Goal: Communication & Community: Connect with others

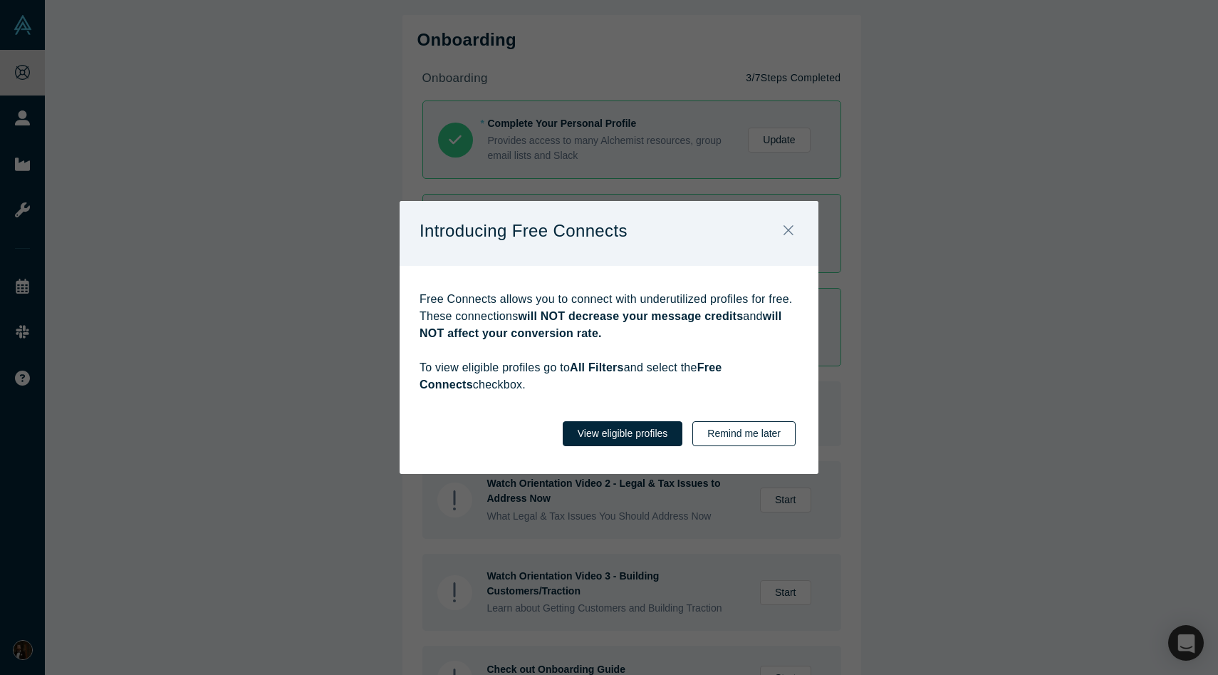
click at [728, 435] on button "Remind me later" at bounding box center [743, 433] width 103 height 25
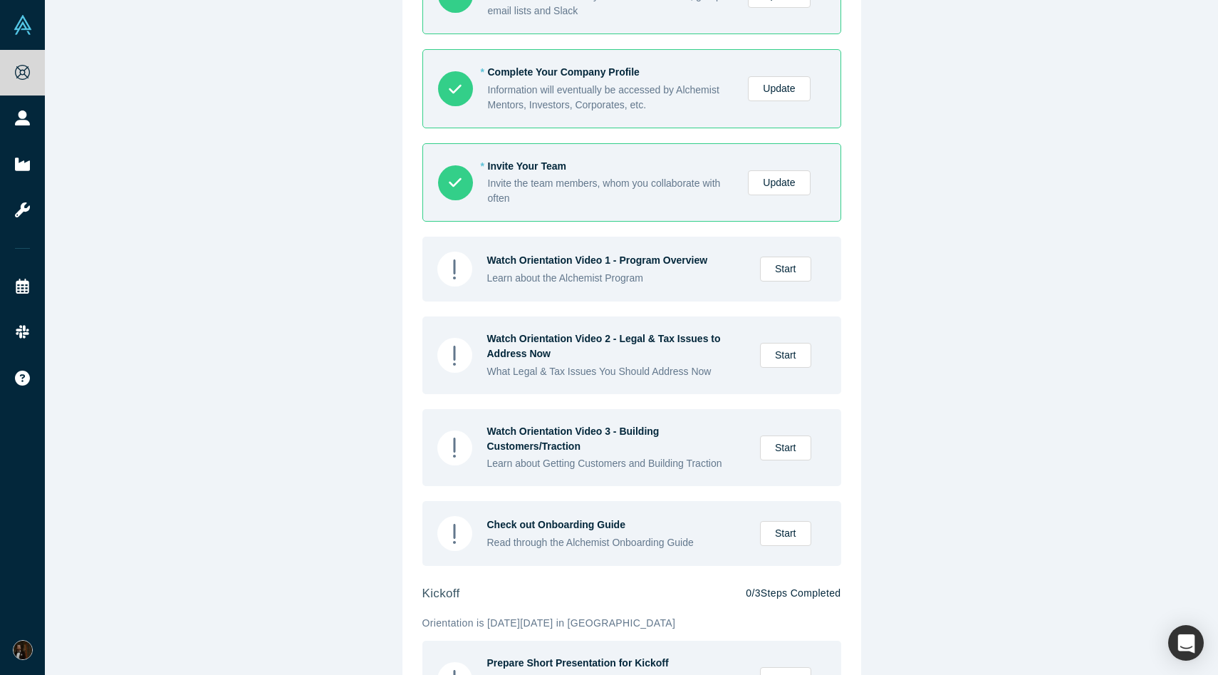
scroll to position [144, 0]
click at [789, 274] on link "Start" at bounding box center [785, 269] width 51 height 25
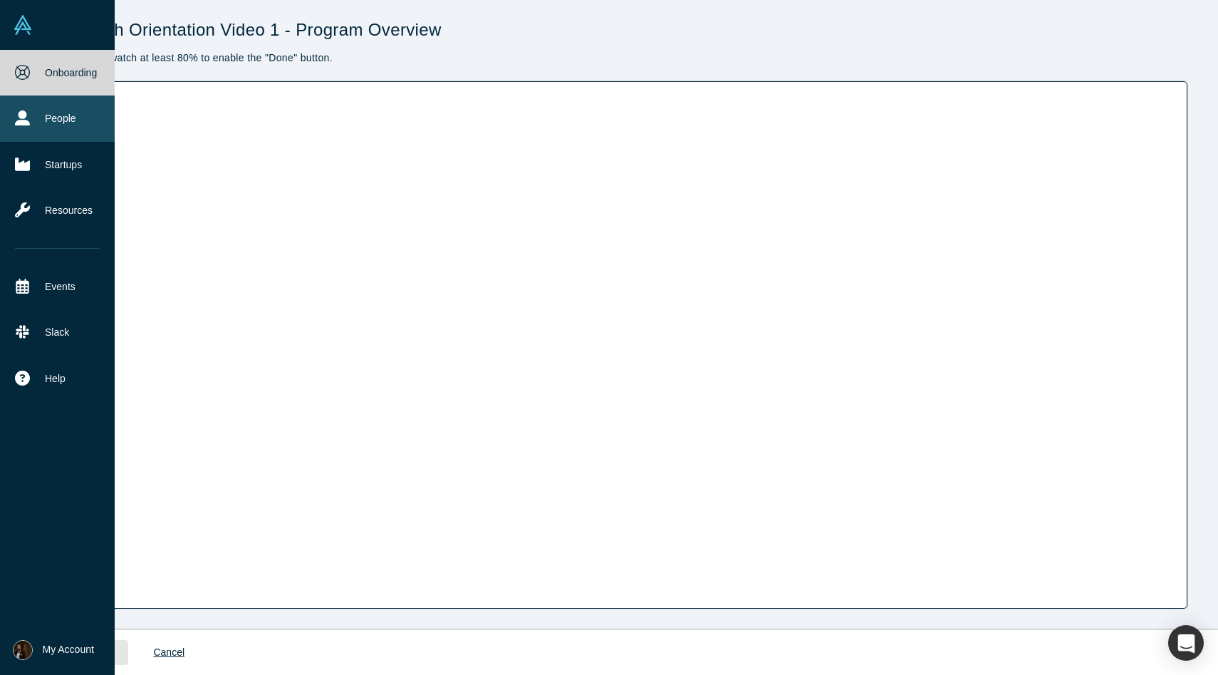
click at [75, 113] on link "People" at bounding box center [57, 118] width 115 height 46
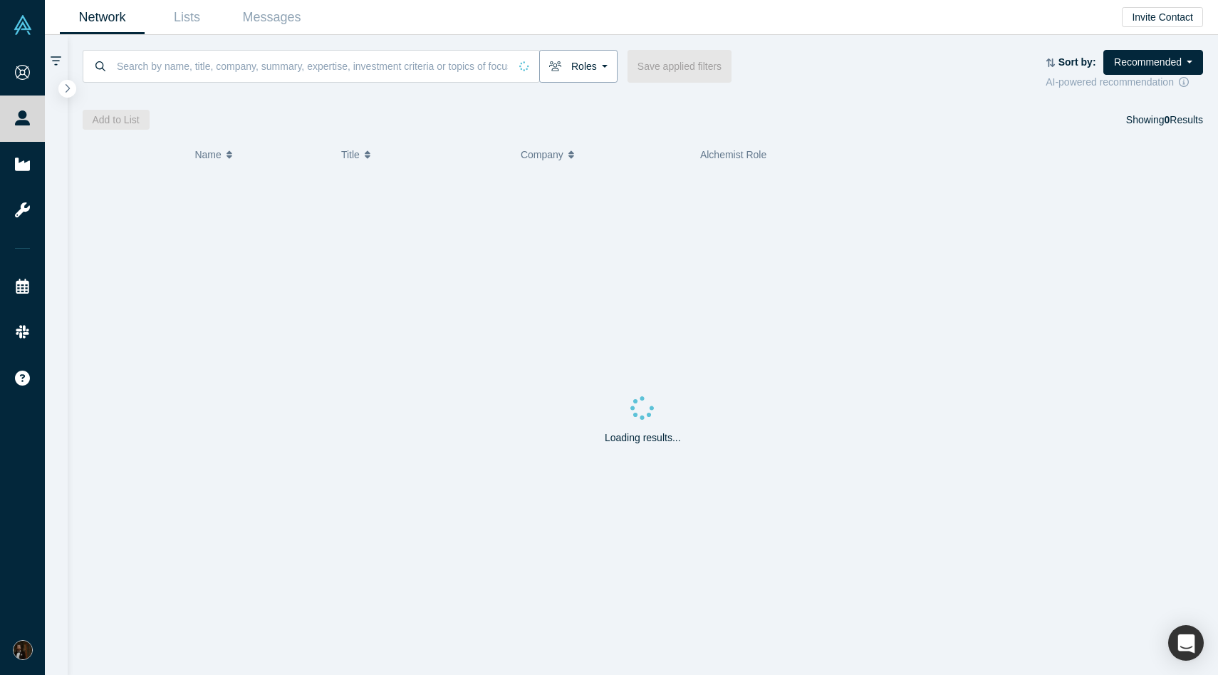
click at [612, 66] on button "Roles" at bounding box center [578, 66] width 78 height 33
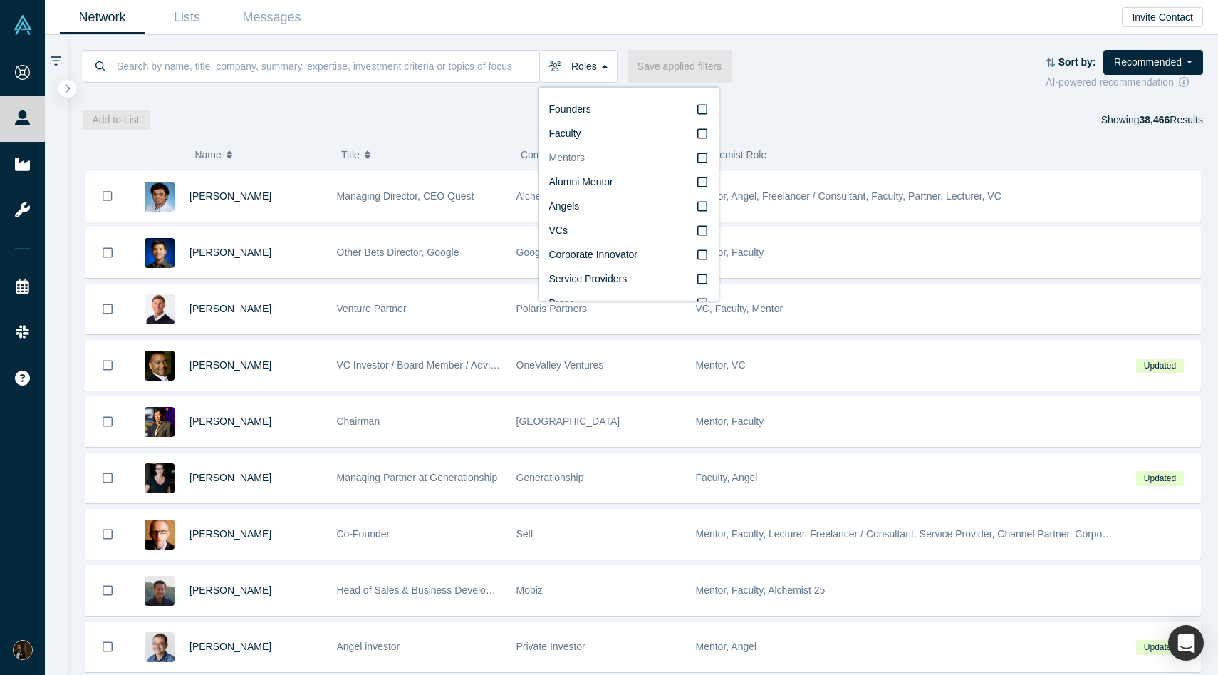
click at [703, 159] on icon at bounding box center [702, 157] width 10 height 11
click at [0, 0] on input "Mentors" at bounding box center [0, 0] width 0 height 0
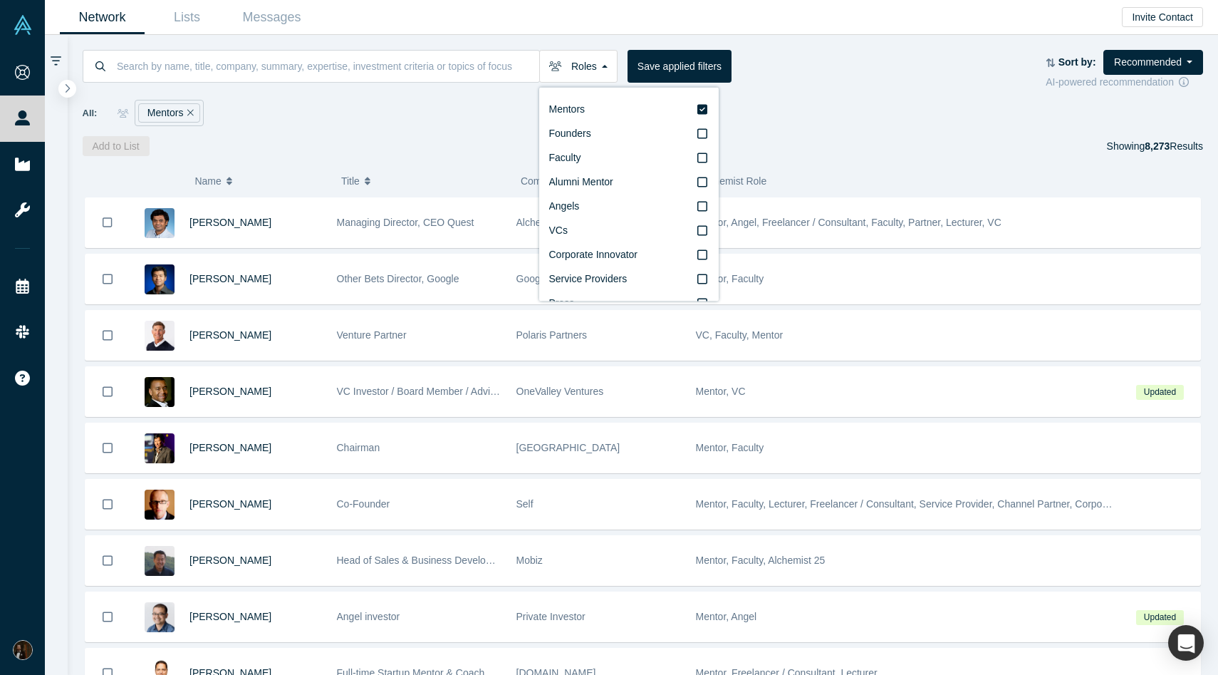
click at [794, 132] on div "Roles Mentors Founders Faculty Alumni Mentor Angels VCs Corporate Innovator Ser…" at bounding box center [643, 95] width 1151 height 121
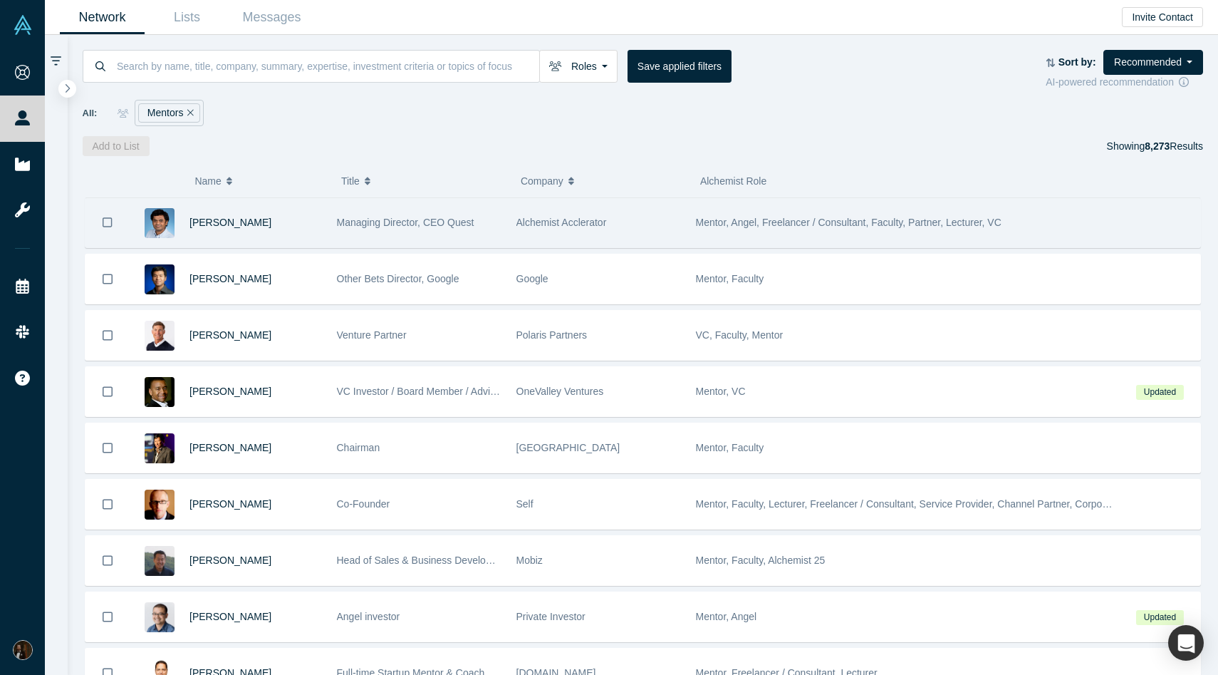
click at [105, 222] on icon "Bookmark" at bounding box center [108, 223] width 10 height 14
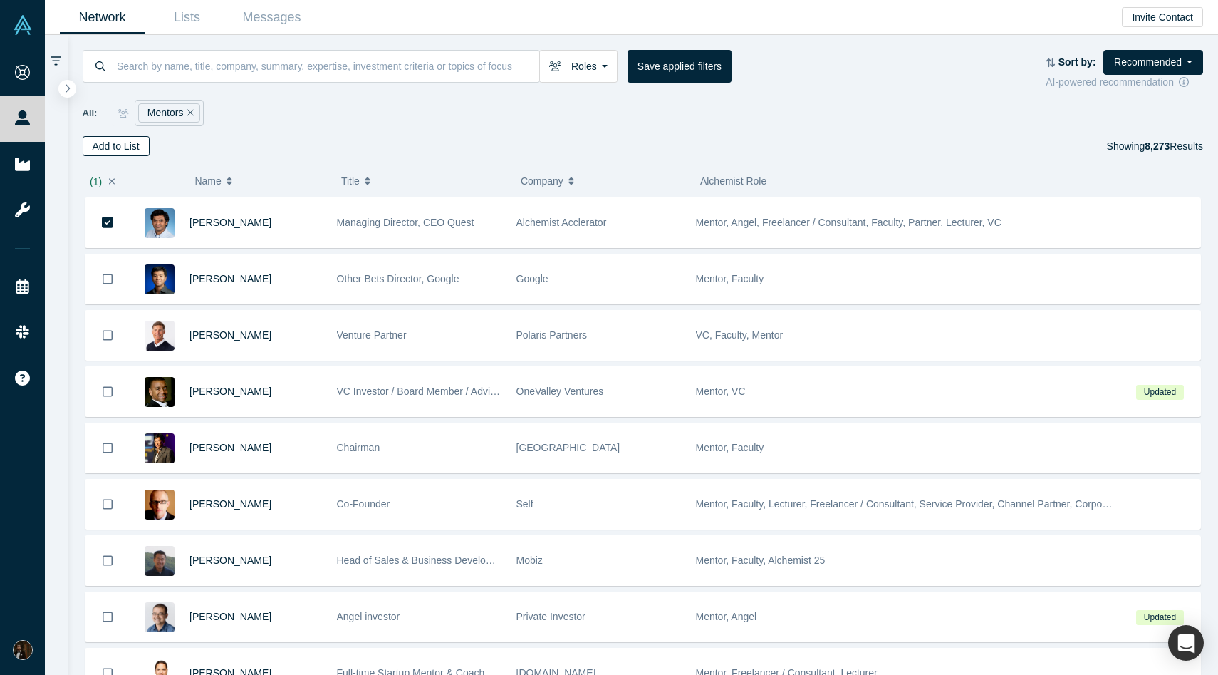
click at [129, 147] on button "Add to List" at bounding box center [116, 146] width 67 height 20
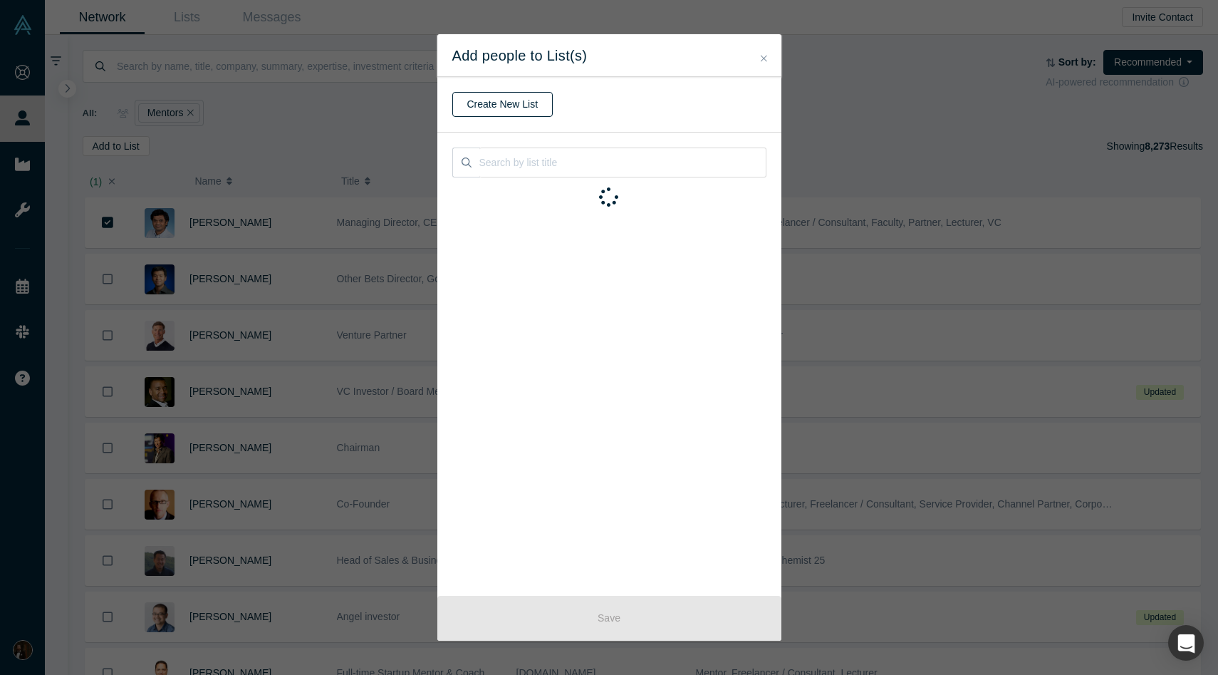
click at [534, 102] on button "Create New List" at bounding box center [502, 104] width 101 height 25
click at [557, 110] on input "text" at bounding box center [609, 105] width 314 height 30
click at [556, 141] on button "Cancel" at bounding box center [552, 142] width 61 height 25
click at [763, 58] on icon "Close" at bounding box center [764, 58] width 6 height 6
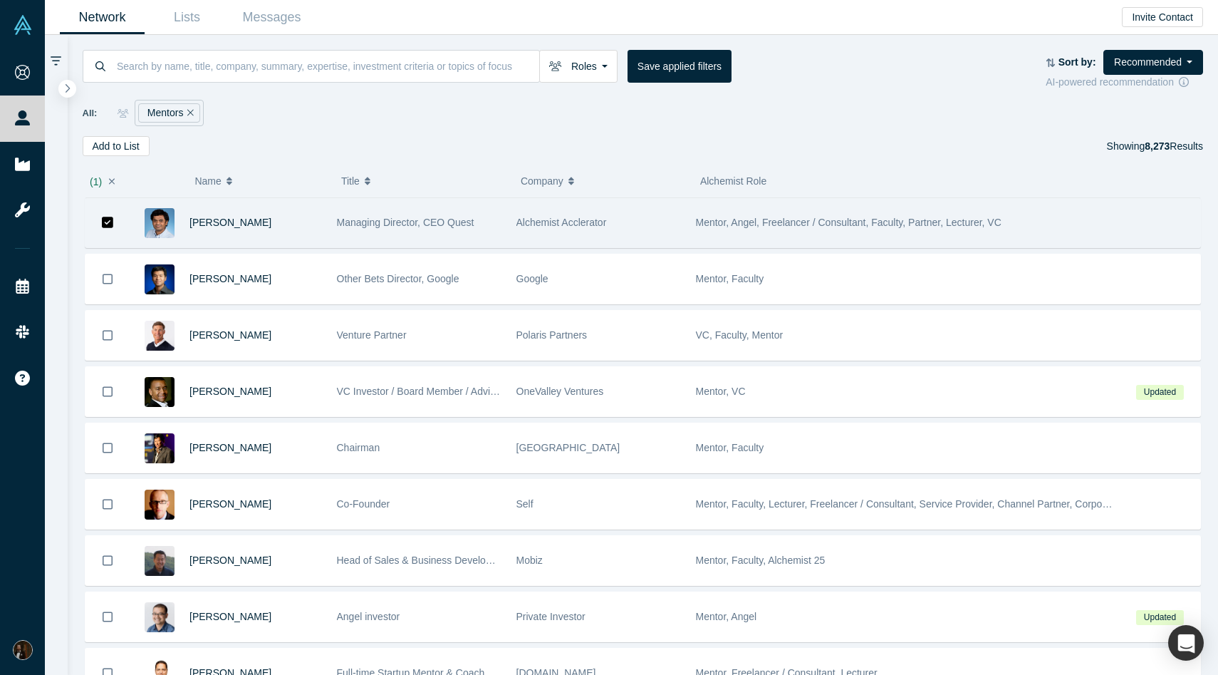
click at [103, 221] on icon "Bookmark" at bounding box center [108, 223] width 12 height 12
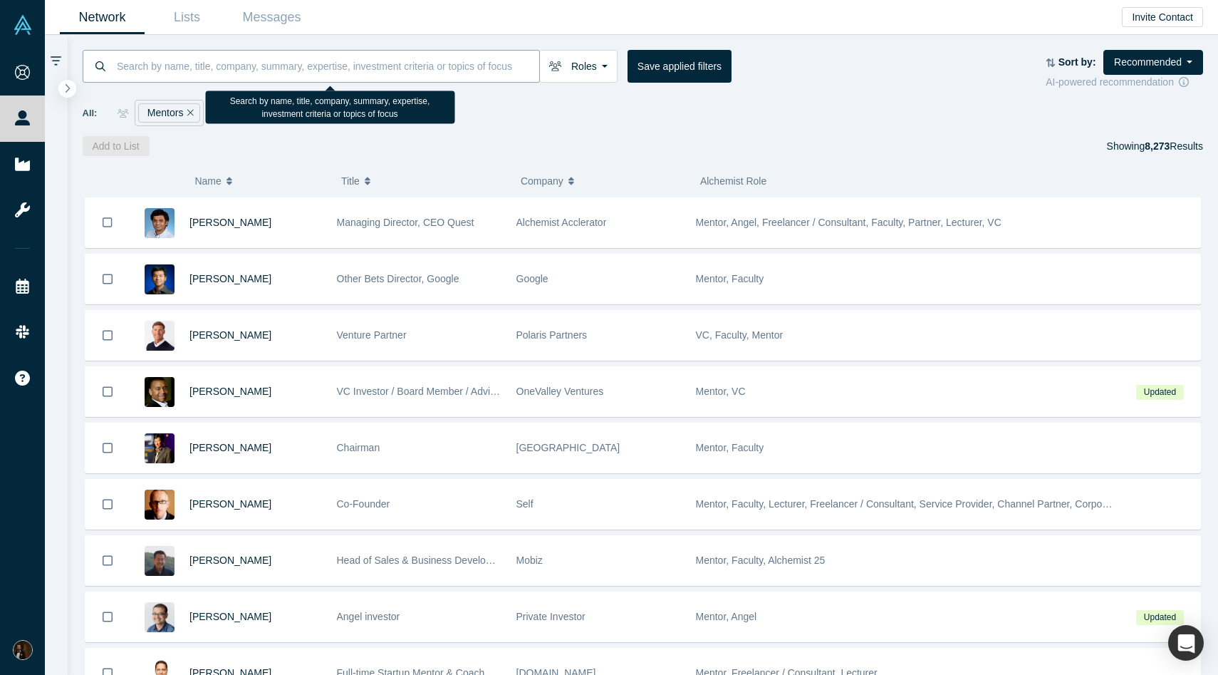
click at [429, 72] on input at bounding box center [327, 65] width 424 height 33
type input "construction"
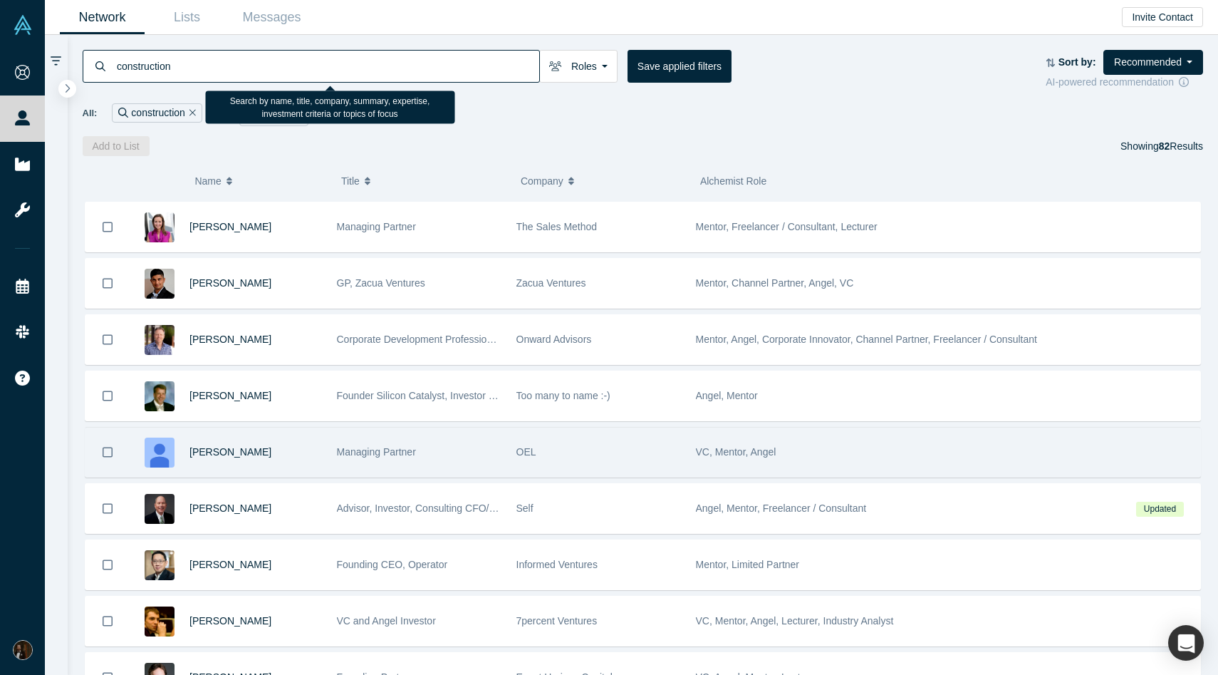
scroll to position [109, 0]
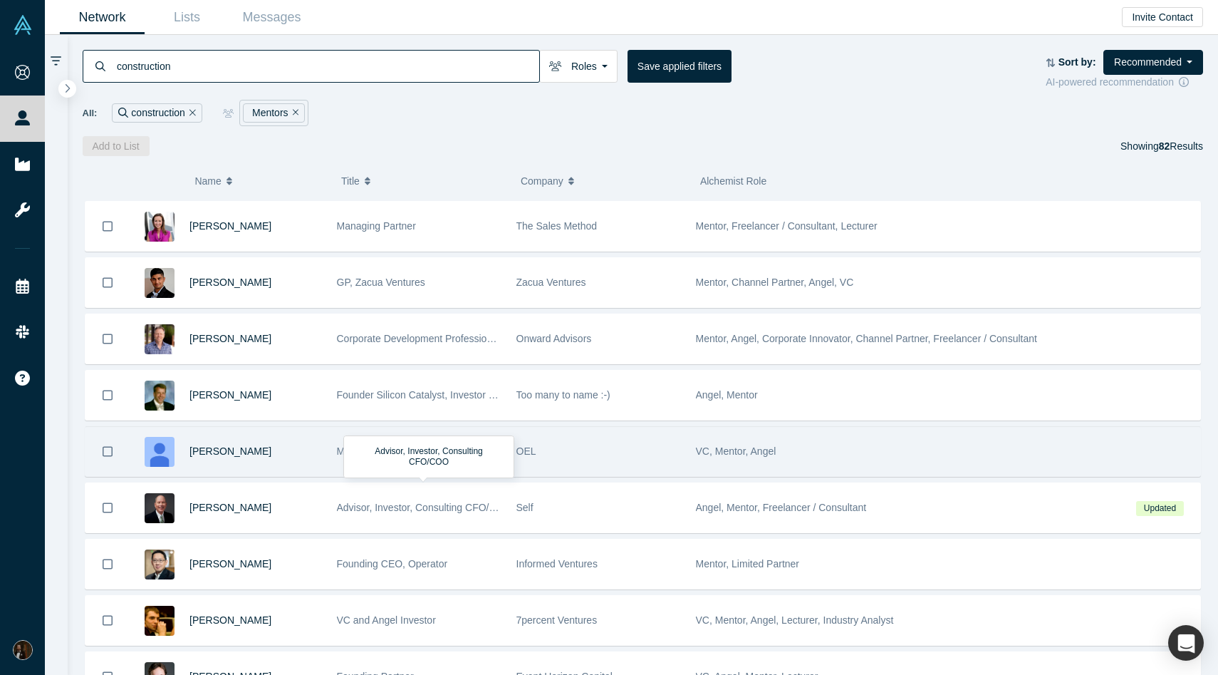
click at [419, 457] on div "Managing Partner" at bounding box center [419, 451] width 165 height 49
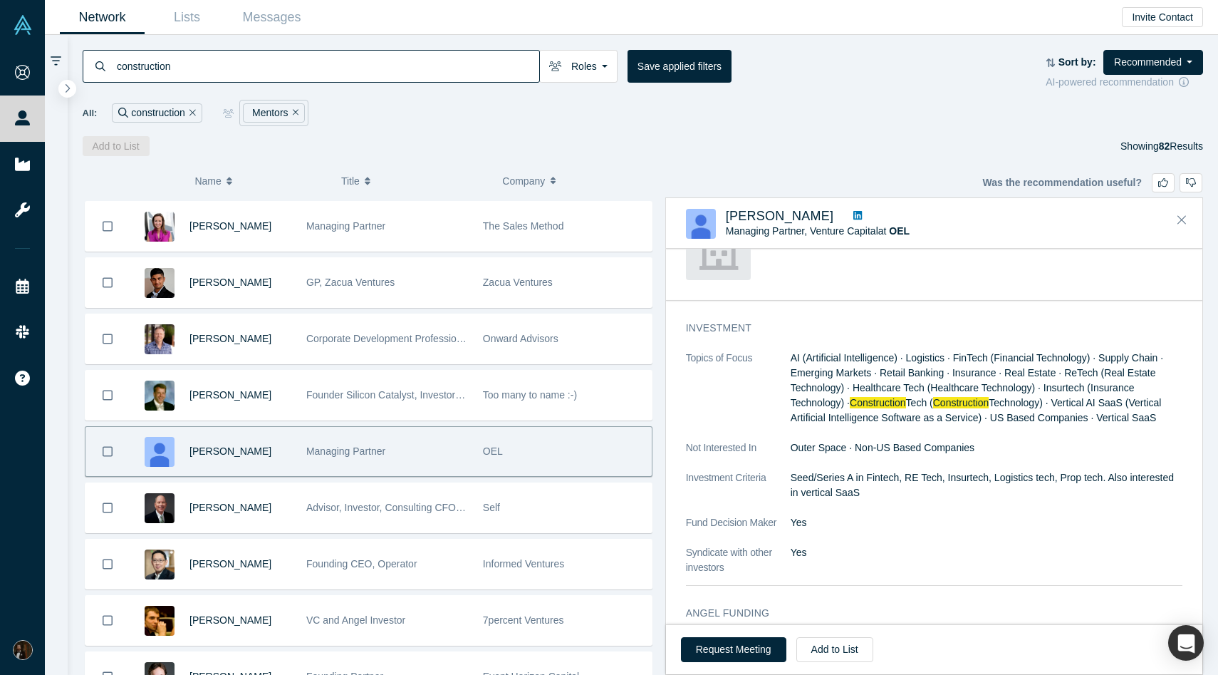
scroll to position [484, 0]
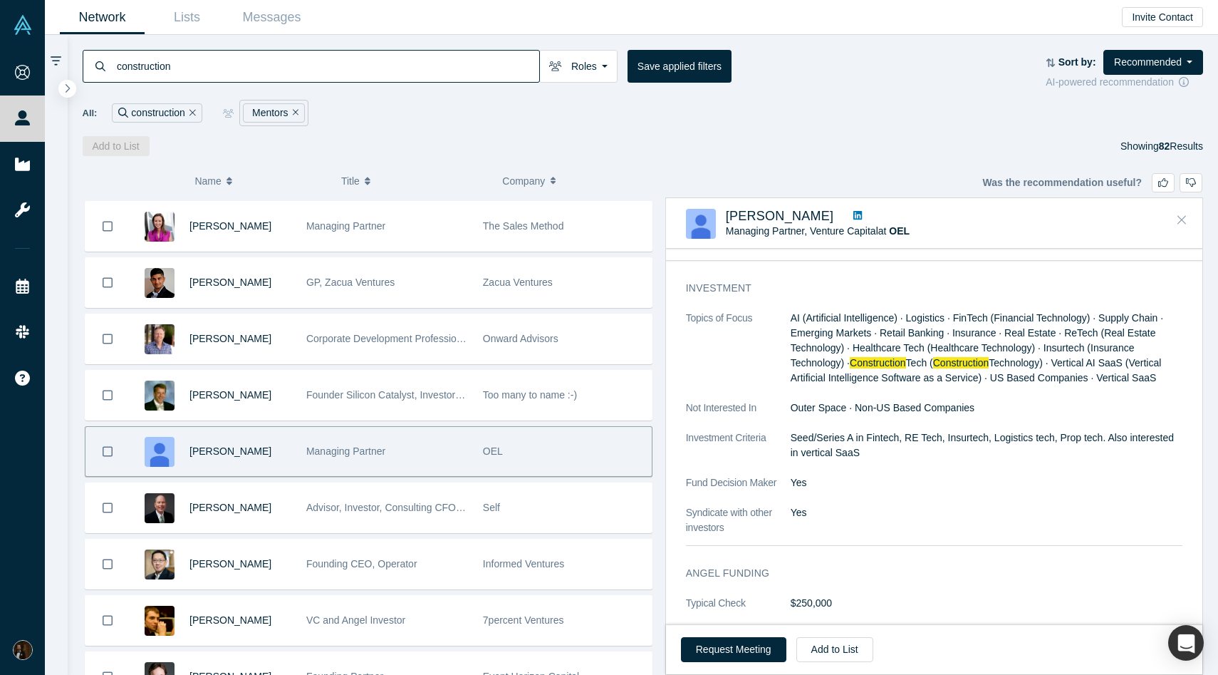
click at [1183, 222] on icon "Close" at bounding box center [1182, 219] width 9 height 13
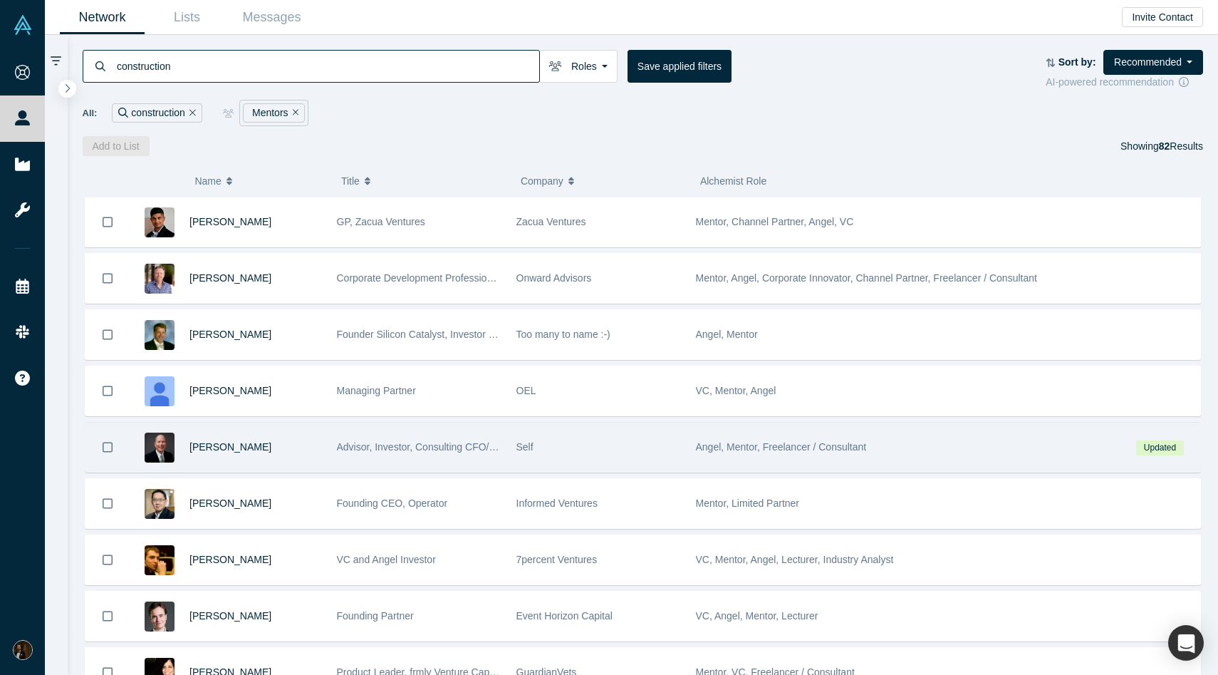
scroll to position [169, 0]
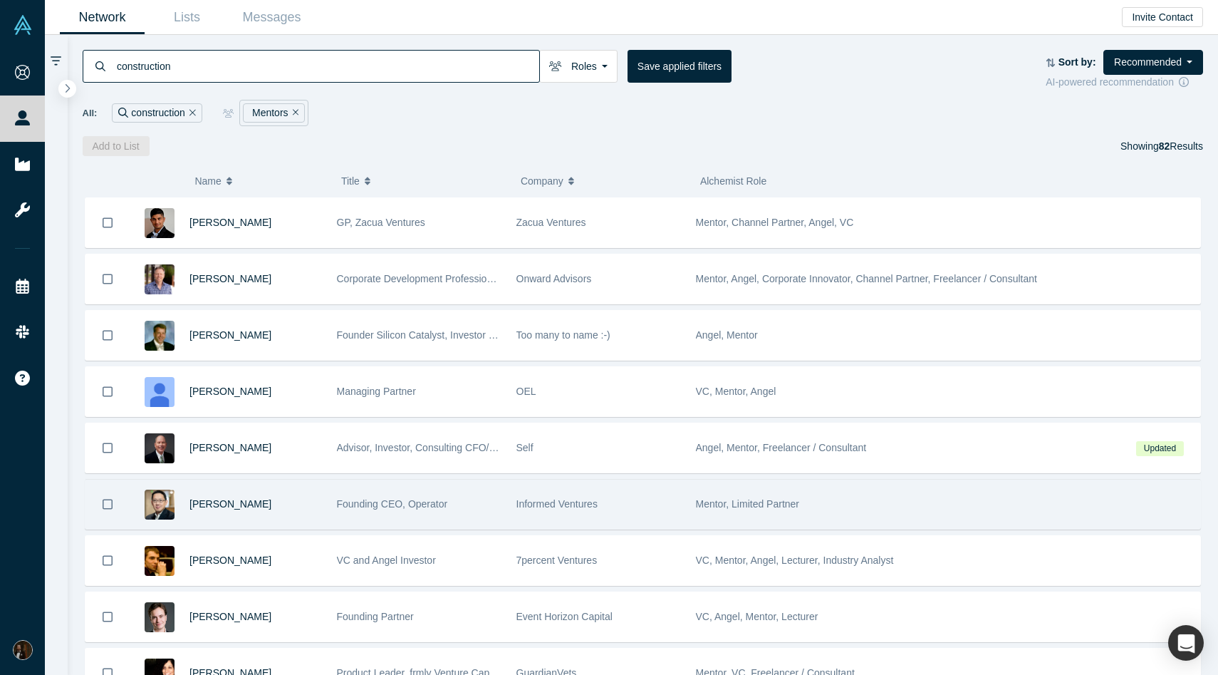
click at [430, 504] on span "Founding CEO, Operator" at bounding box center [392, 503] width 111 height 11
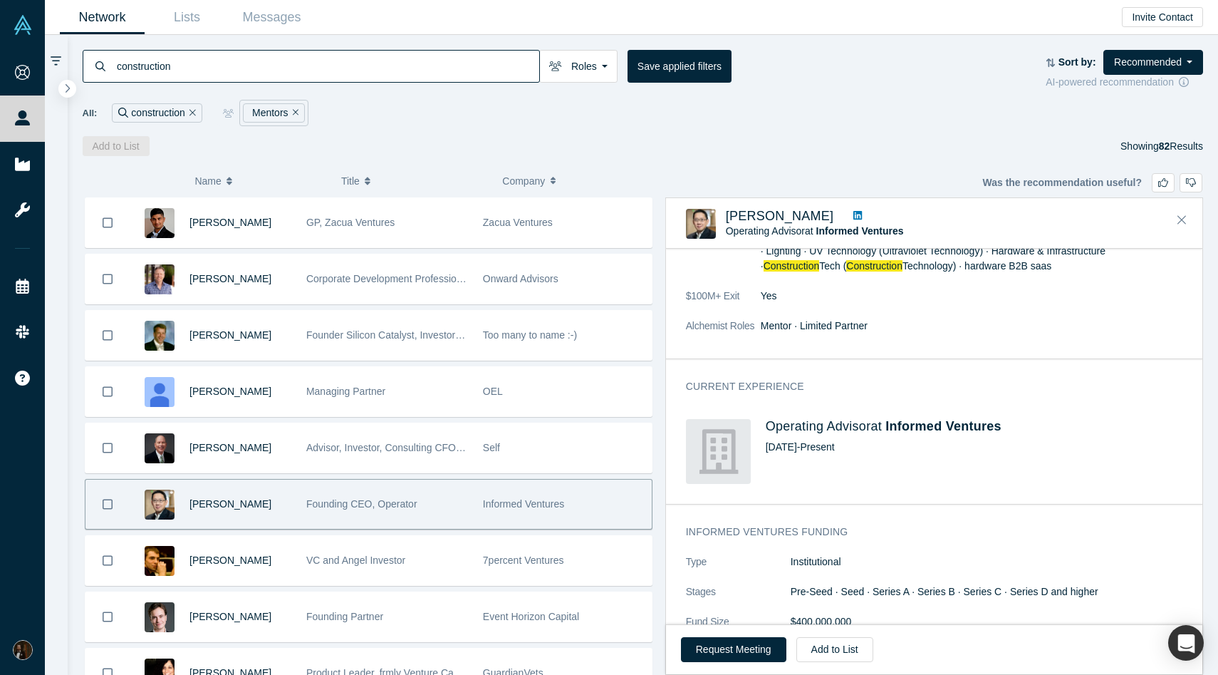
scroll to position [224, 0]
click at [853, 212] on icon at bounding box center [857, 215] width 9 height 9
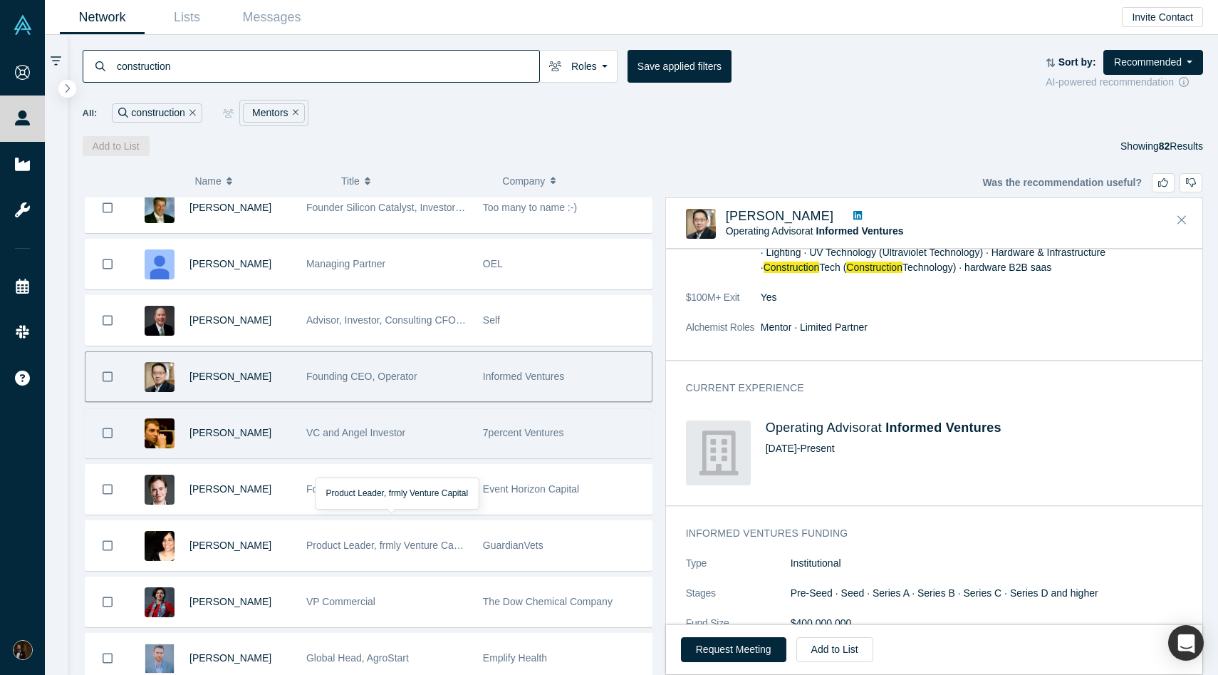
scroll to position [303, 0]
